Goal: Communication & Community: Answer question/provide support

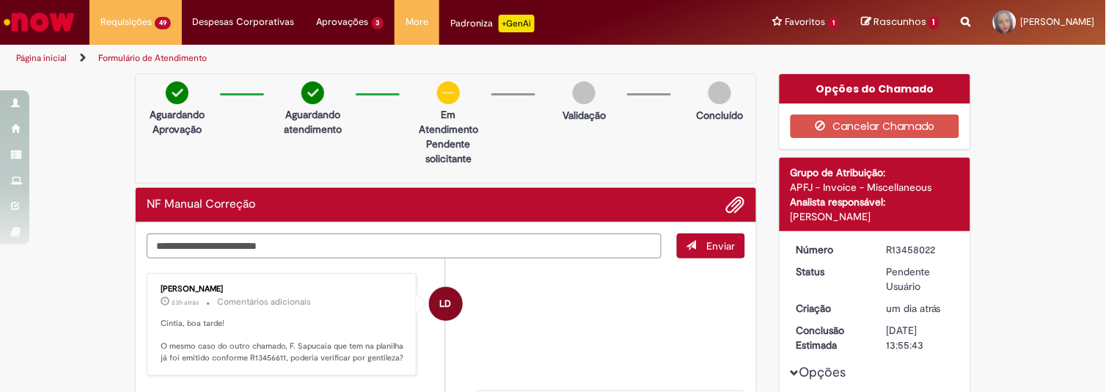
drag, startPoint x: 879, startPoint y: 245, endPoint x: 936, endPoint y: 242, distance: 57.3
click at [936, 242] on dd "R13458022" at bounding box center [920, 249] width 90 height 15
copy div "R13458022"
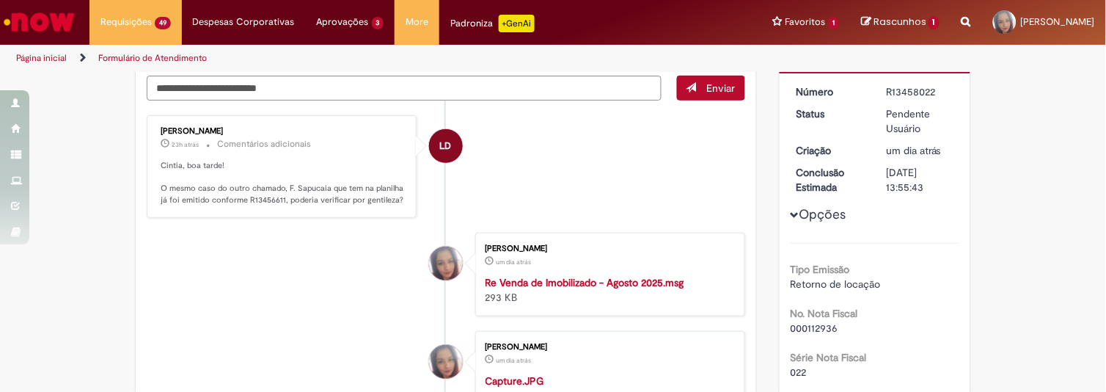
scroll to position [207, 0]
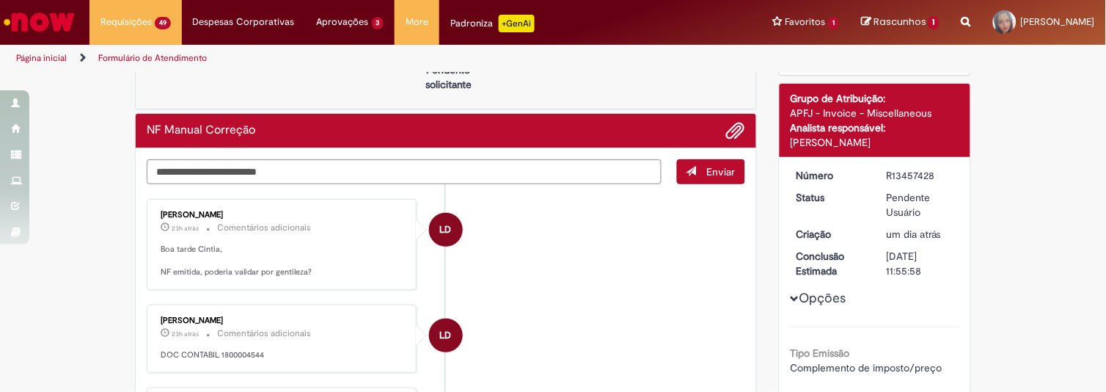
scroll to position [81, 0]
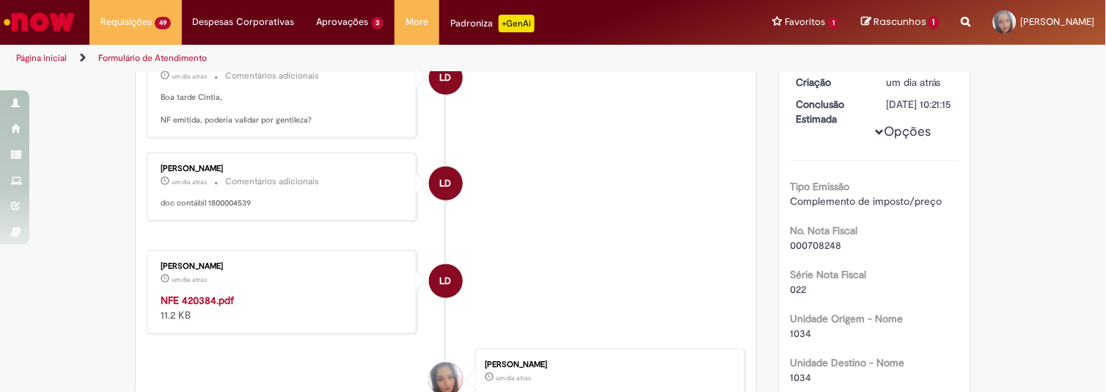
scroll to position [233, 0]
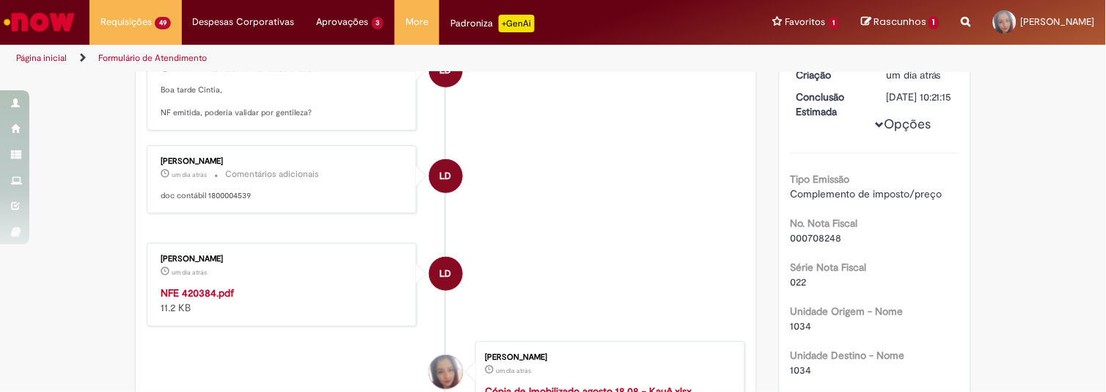
click at [209, 290] on strong "NFE 420384.pdf" at bounding box center [197, 292] width 73 height 13
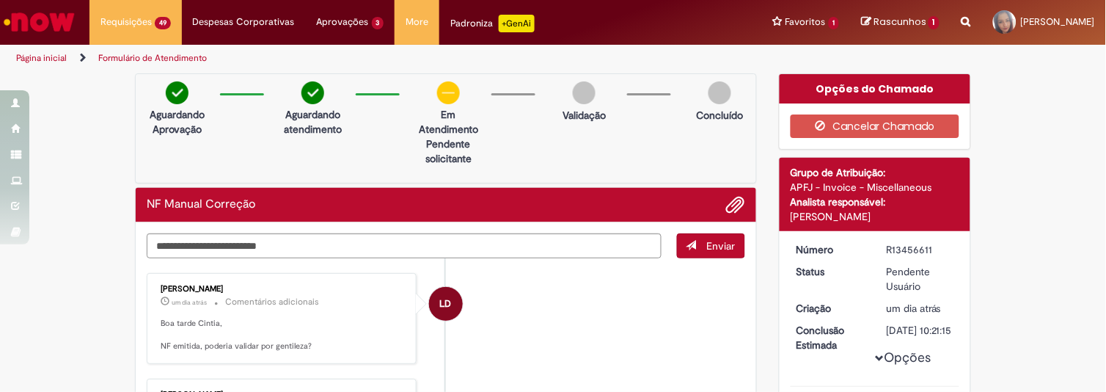
drag, startPoint x: 879, startPoint y: 249, endPoint x: 926, endPoint y: 249, distance: 47.7
click at [926, 249] on dd "R13456611" at bounding box center [920, 249] width 90 height 15
copy div "R13456611"
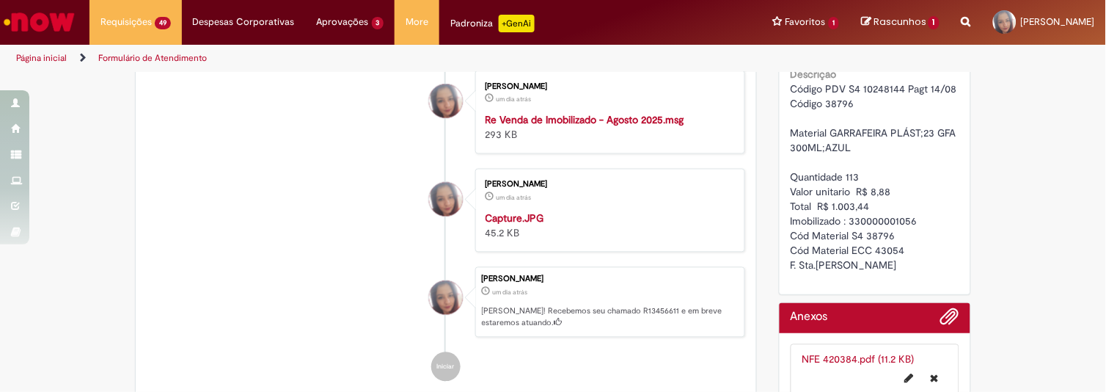
scroll to position [612, 0]
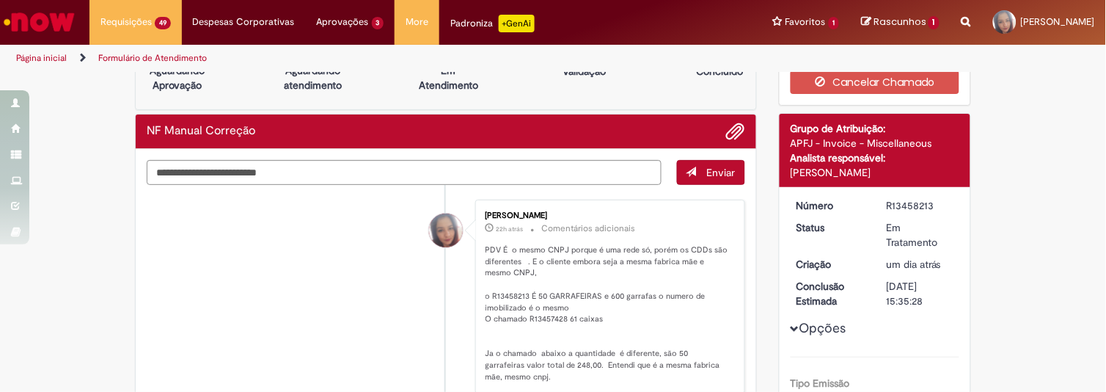
scroll to position [66, 0]
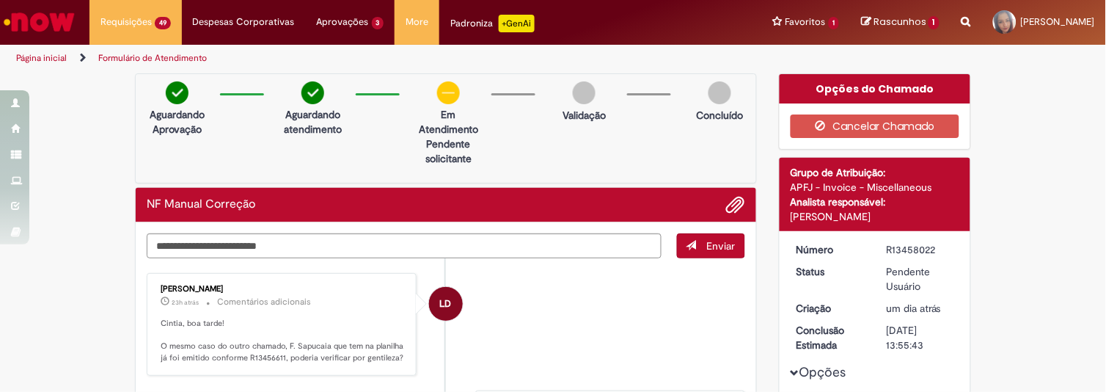
scroll to position [30, 0]
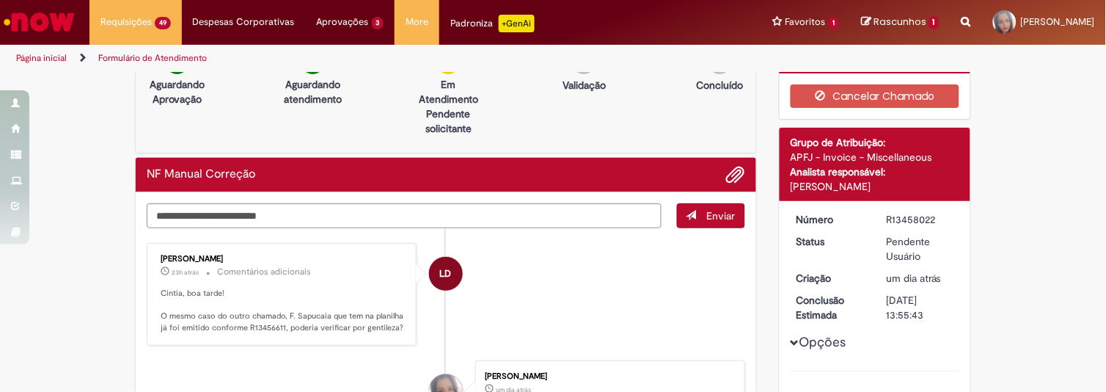
drag, startPoint x: 881, startPoint y: 217, endPoint x: 933, endPoint y: 221, distance: 51.5
click at [933, 221] on div "R13458022" at bounding box center [920, 219] width 68 height 15
copy div "R13458022"
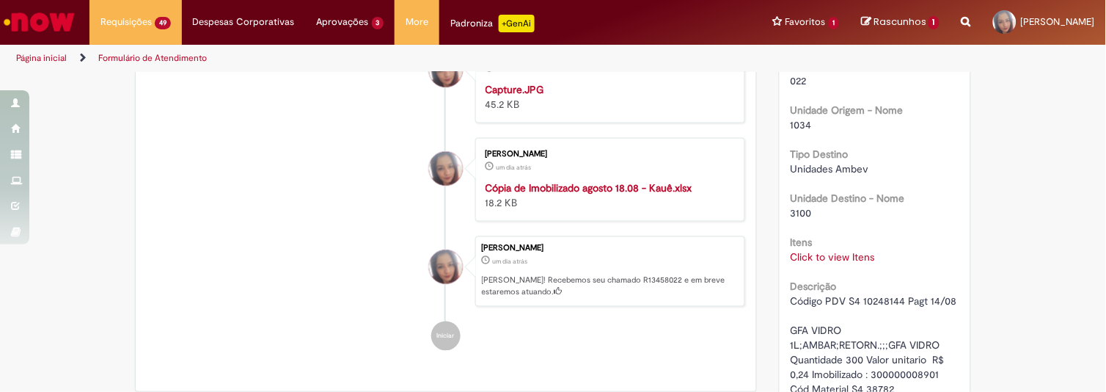
scroll to position [672, 0]
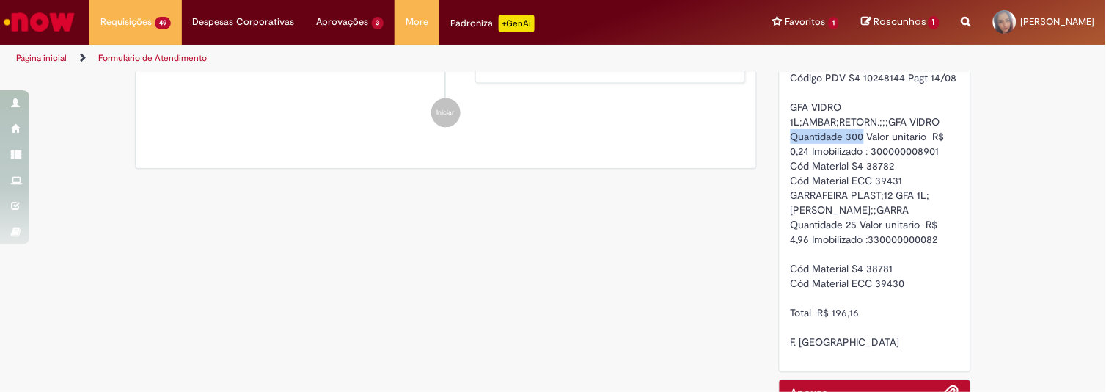
drag, startPoint x: 786, startPoint y: 136, endPoint x: 858, endPoint y: 133, distance: 71.9
click at [858, 133] on span "Código PDV S4 10248144 Pagt 14/08 GFA VIDRO 1L;AMBAR;RETORN.;;;GFA VIDRO Quanti…" at bounding box center [874, 209] width 166 height 277
click at [851, 178] on span "Código PDV S4 10248144 Pagt 14/08 GFA VIDRO 1L;AMBAR;RETORN.;;;GFA VIDRO Quanti…" at bounding box center [874, 209] width 166 height 277
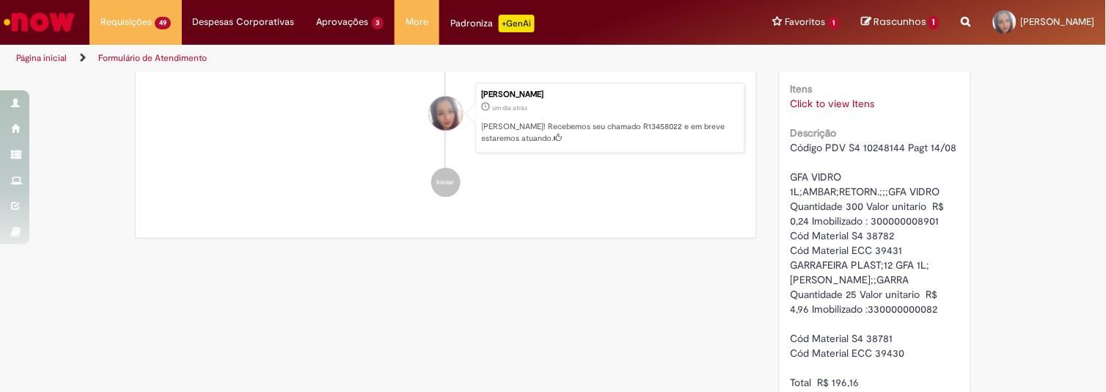
scroll to position [628, 0]
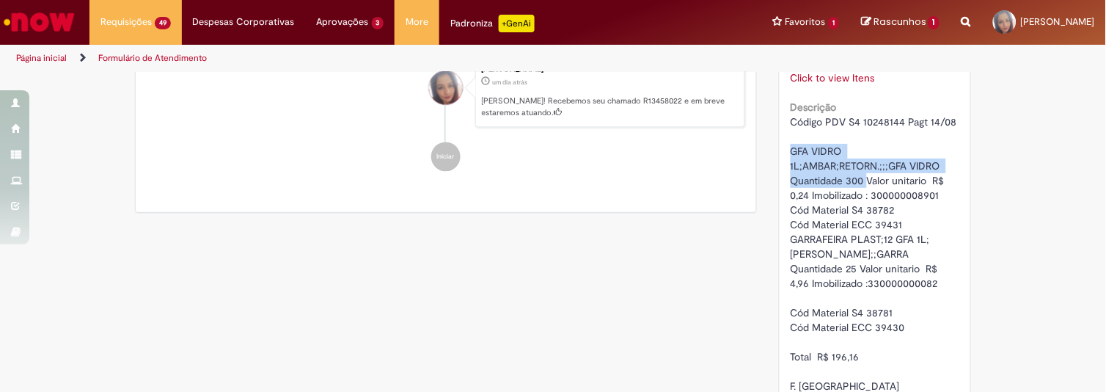
drag, startPoint x: 779, startPoint y: 145, endPoint x: 863, endPoint y: 173, distance: 88.8
click at [863, 173] on div "Número R13458022 Status Pendente Usuário Criação um dia atrás um dia atrás Conc…" at bounding box center [875, 9] width 191 height 812
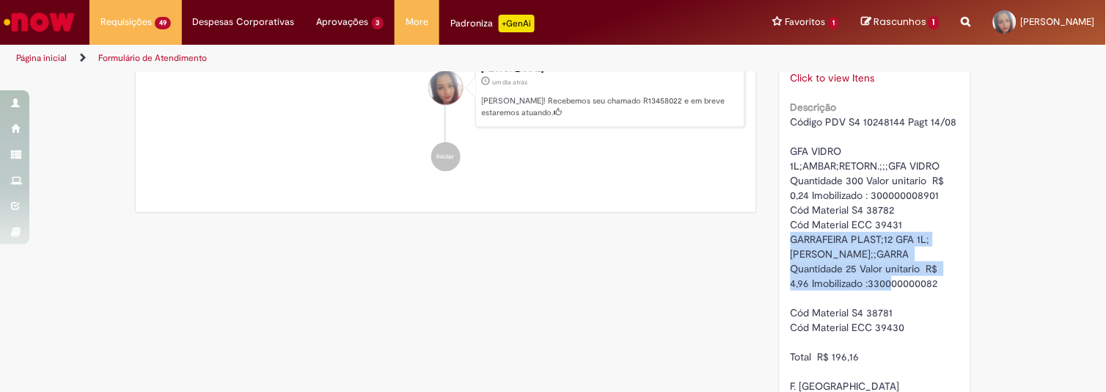
drag, startPoint x: 786, startPoint y: 235, endPoint x: 884, endPoint y: 275, distance: 106.2
click at [884, 275] on div "Código PDV S4 10248144 Pagt 14/08 GFA VIDRO 1L;AMBAR;RETORN.;;;GFA VIDRO Quanti…" at bounding box center [875, 253] width 169 height 279
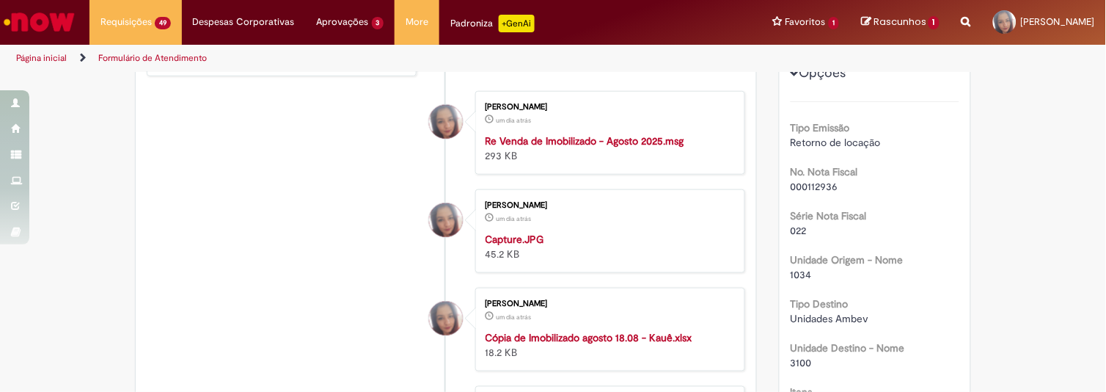
scroll to position [0, 0]
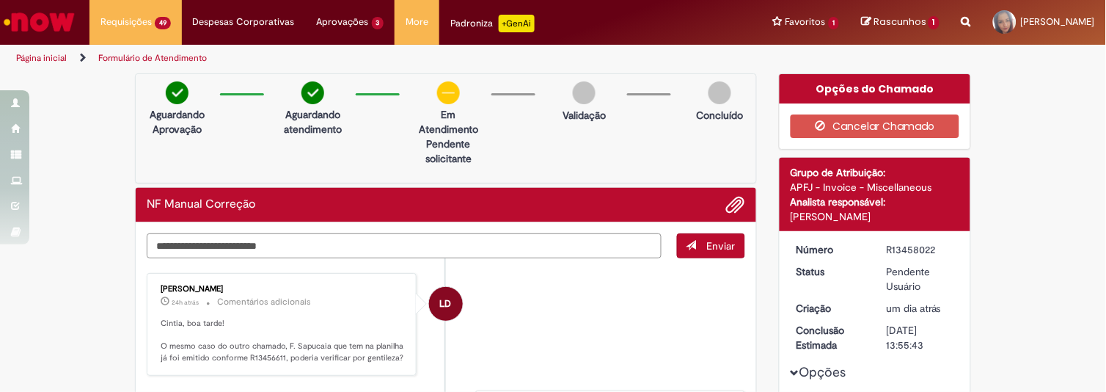
click at [252, 243] on textarea "Digite sua mensagem aqui..." at bounding box center [404, 245] width 515 height 25
paste textarea "**********"
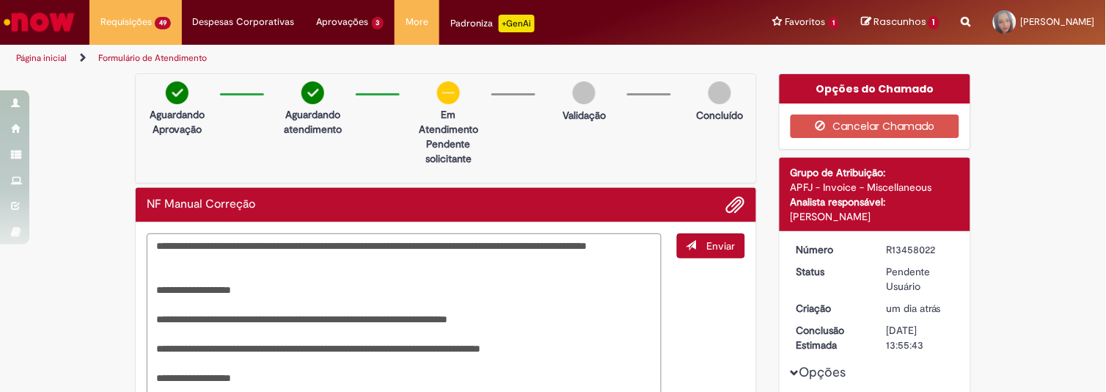
scroll to position [94, 0]
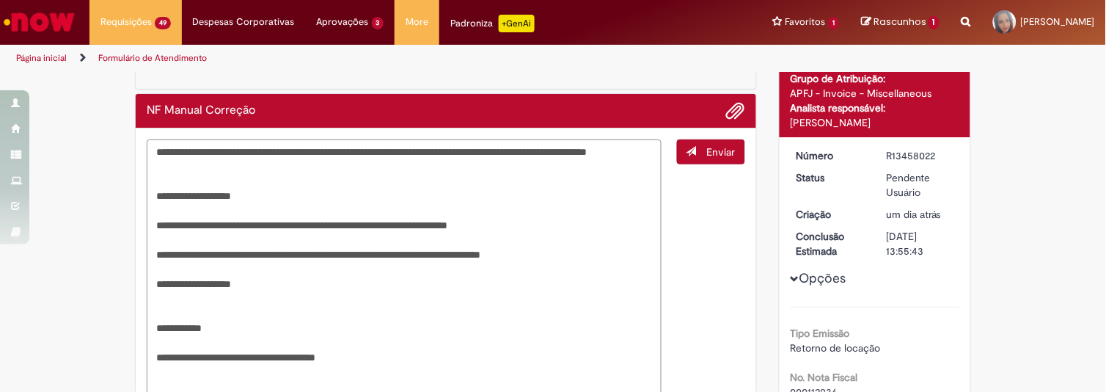
click at [152, 153] on textarea "**********" at bounding box center [404, 269] width 515 height 260
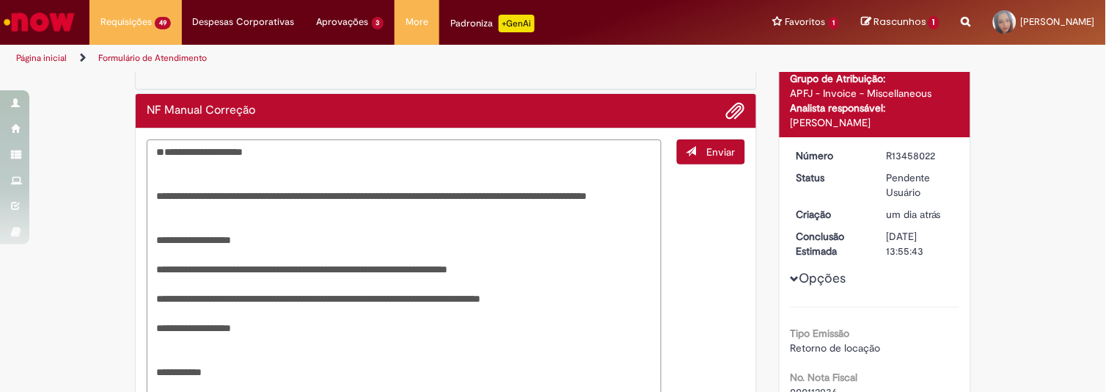
type textarea "**********"
click at [731, 111] on span "Adicionar anexos" at bounding box center [736, 112] width 18 height 18
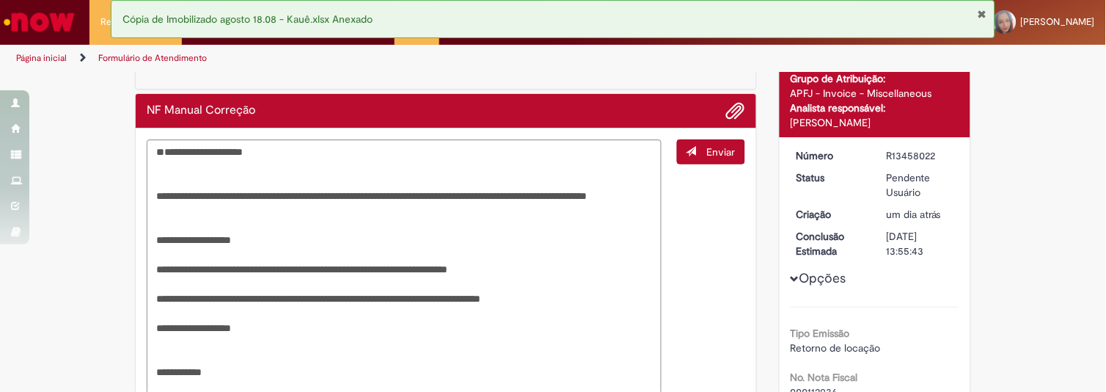
scroll to position [98, 0]
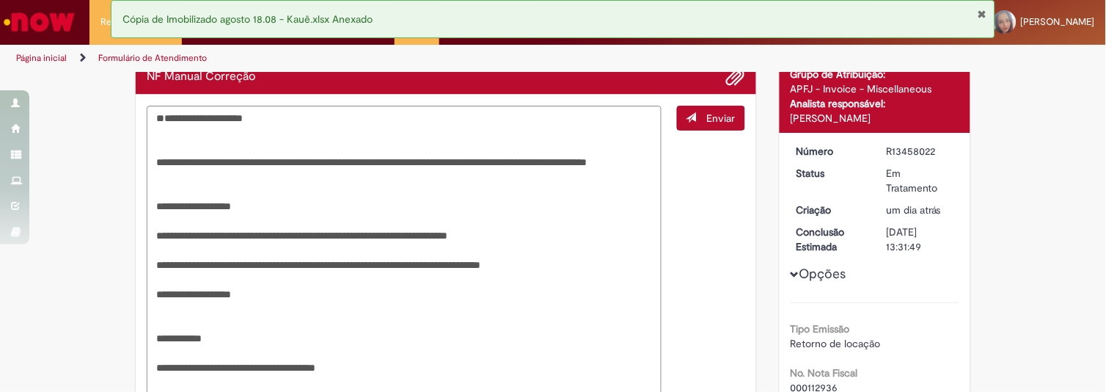
click at [714, 117] on span "Enviar" at bounding box center [721, 117] width 29 height 13
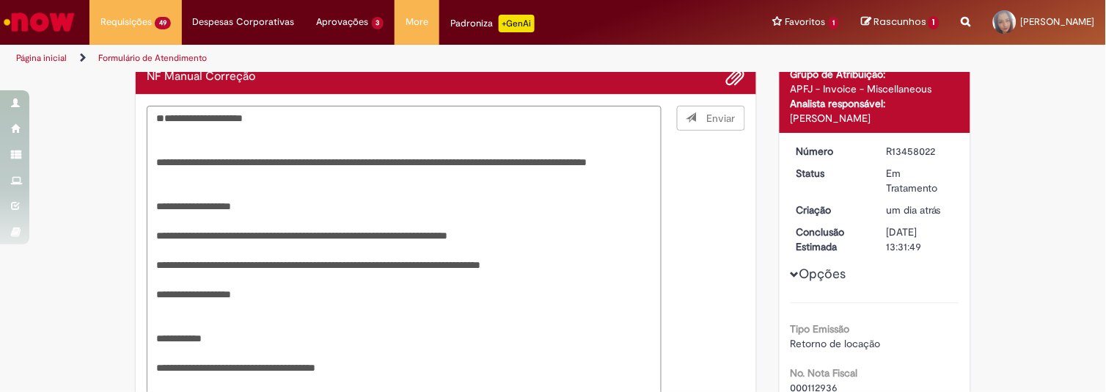
click at [708, 114] on span "Enviar" at bounding box center [711, 272] width 67 height 333
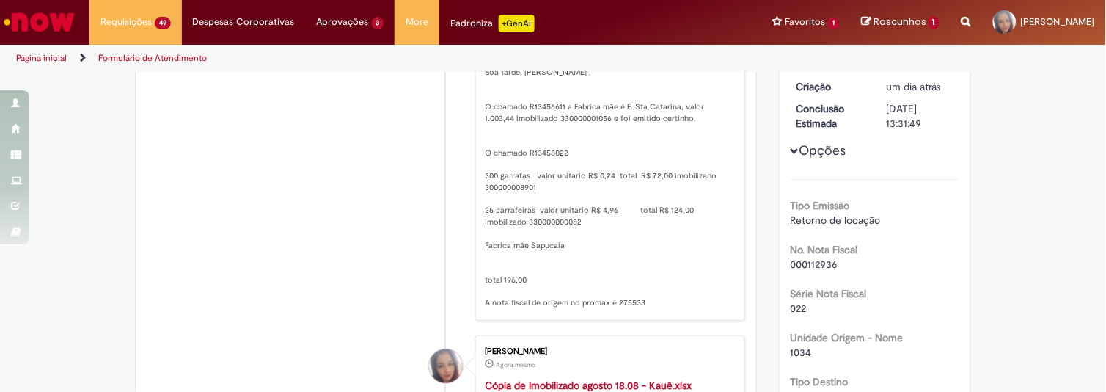
scroll to position [301, 0]
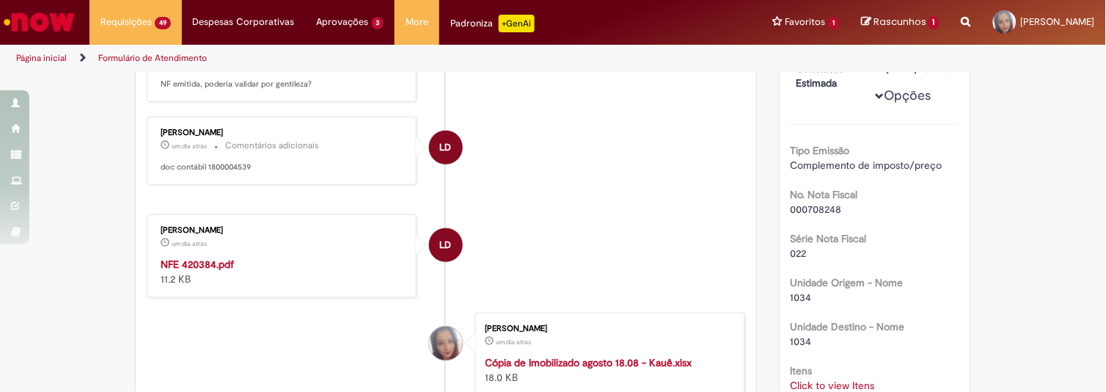
scroll to position [276, 0]
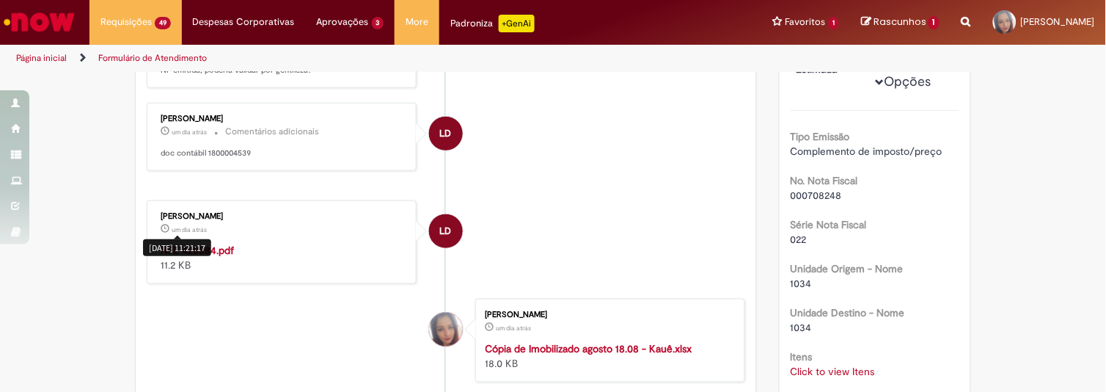
click at [188, 242] on div "28/08/2025 11:21:17" at bounding box center [177, 247] width 68 height 17
click at [227, 250] on strong "NFE 420384.pdf" at bounding box center [197, 249] width 73 height 13
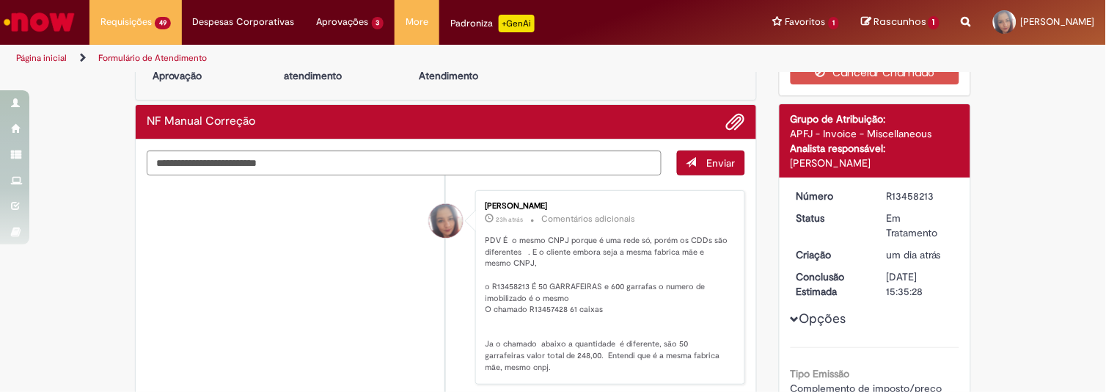
scroll to position [20, 0]
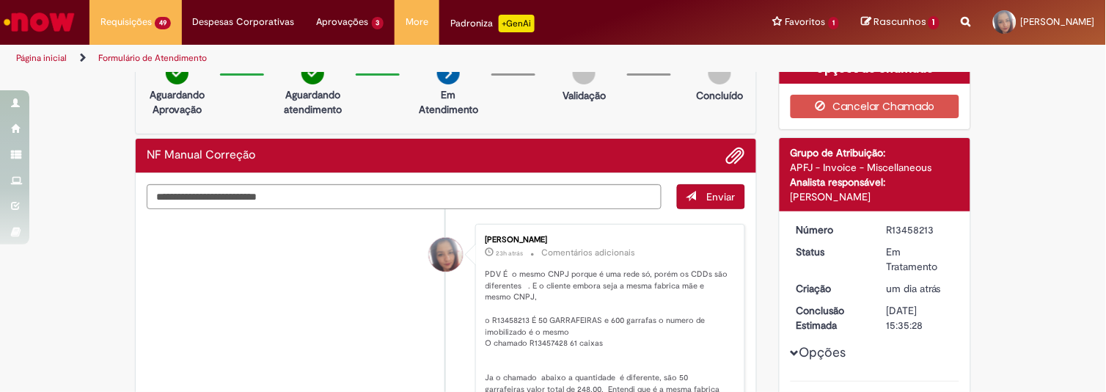
drag, startPoint x: 879, startPoint y: 224, endPoint x: 927, endPoint y: 223, distance: 48.4
click at [927, 223] on dd "R13458213" at bounding box center [920, 229] width 90 height 15
copy div "R13458213"
click at [214, 195] on textarea "Digite sua mensagem aqui..." at bounding box center [404, 196] width 515 height 25
paste textarea "**********"
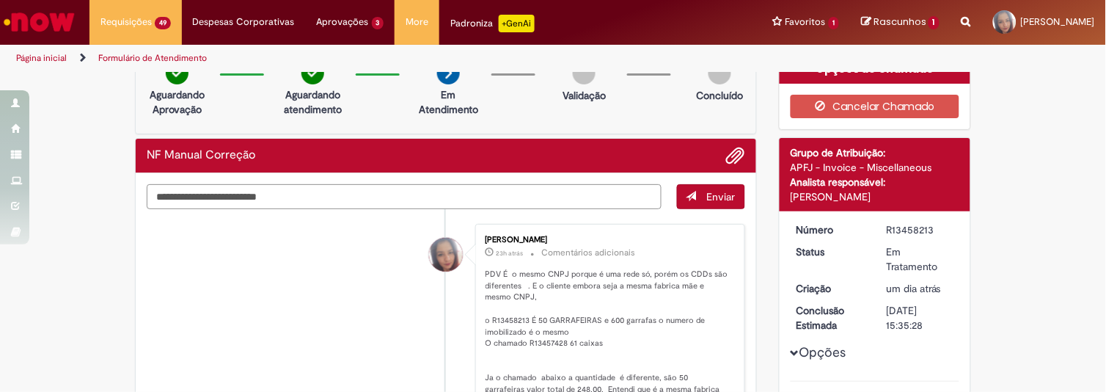
type textarea "**********"
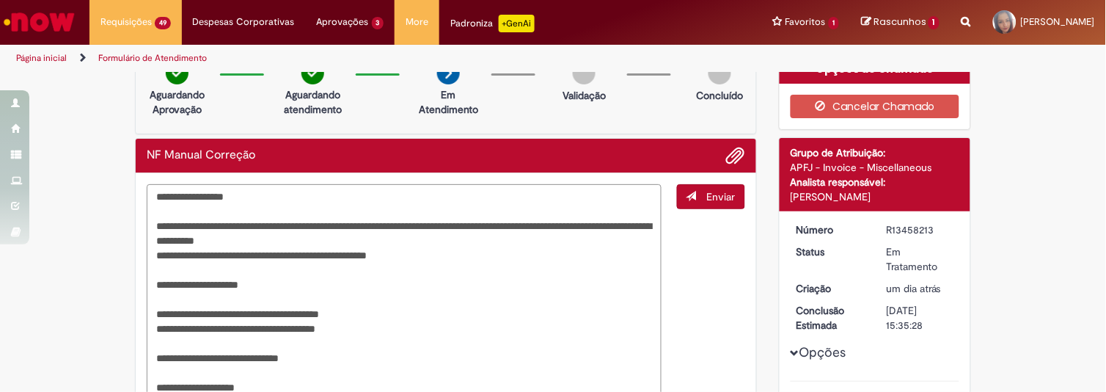
scroll to position [65, 0]
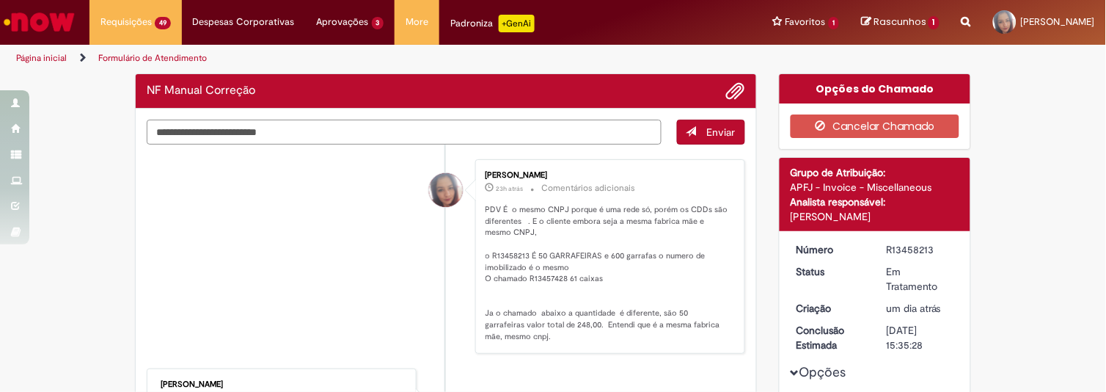
click at [394, 138] on textarea "Digite sua mensagem aqui..." at bounding box center [404, 132] width 515 height 25
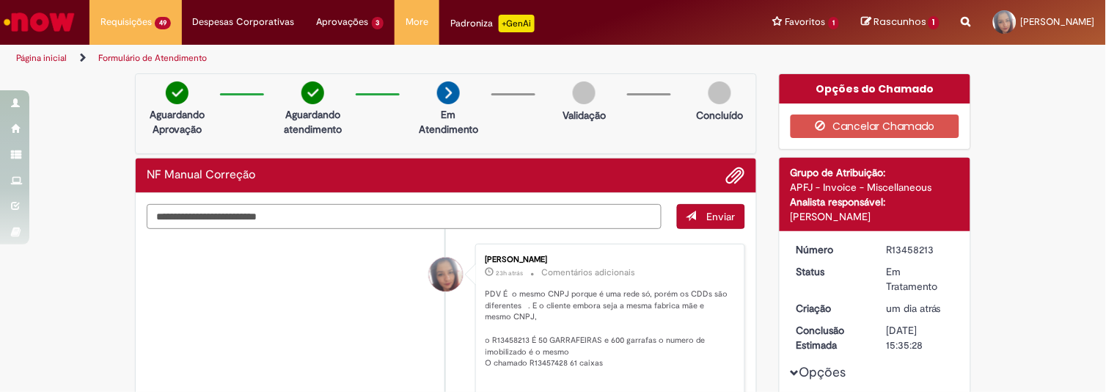
click at [274, 213] on textarea "Digite sua mensagem aqui..." at bounding box center [404, 216] width 515 height 25
paste textarea "**********"
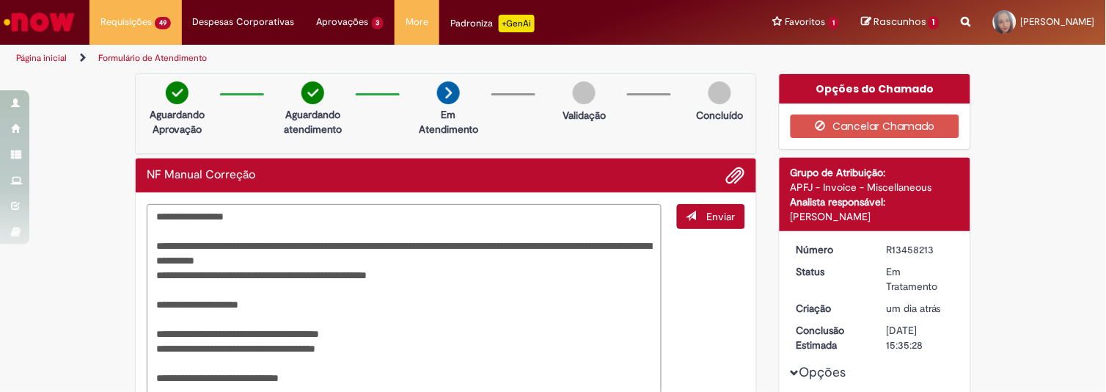
scroll to position [65, 0]
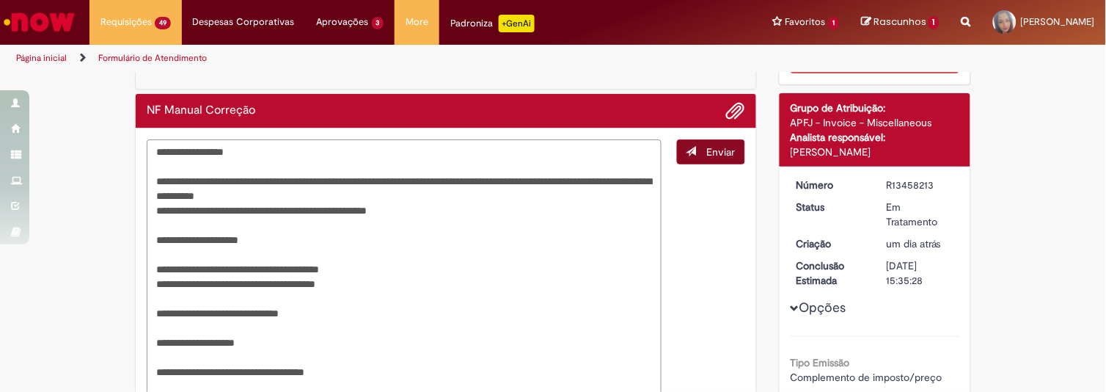
type textarea "**********"
click at [707, 157] on button "Enviar" at bounding box center [711, 151] width 68 height 25
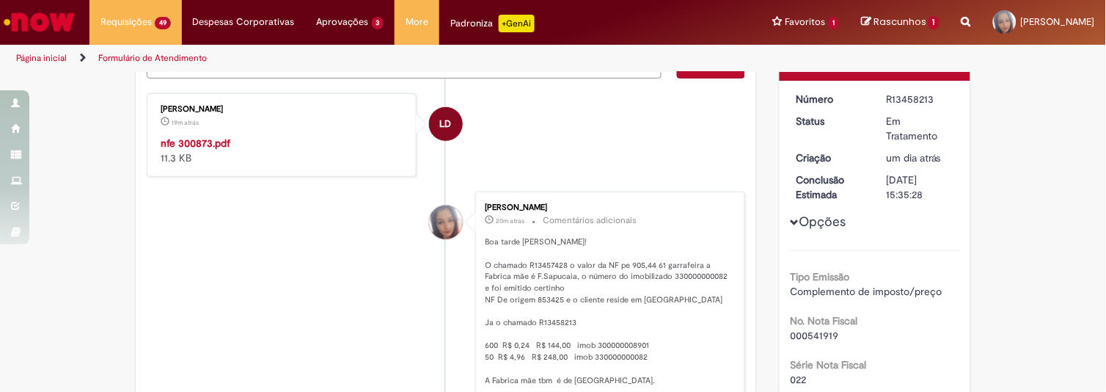
scroll to position [155, 0]
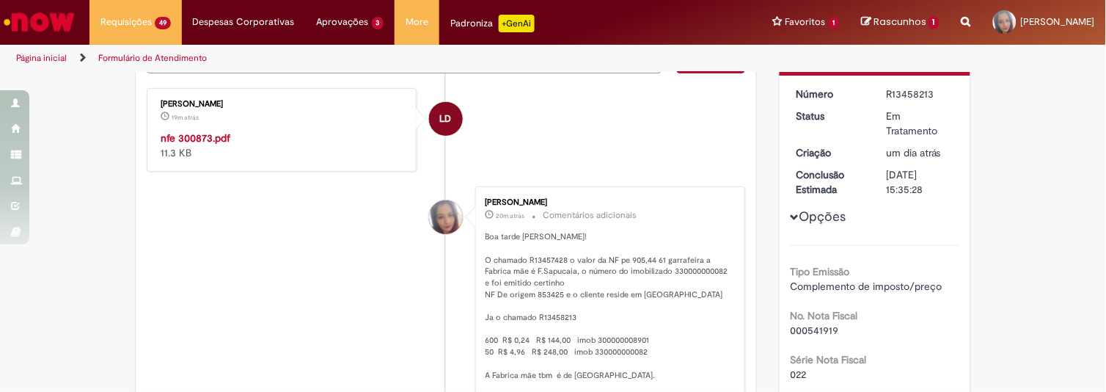
click at [191, 136] on strong "nfe 300873.pdf" at bounding box center [196, 137] width 70 height 13
